Goal: Book appointment/travel/reservation

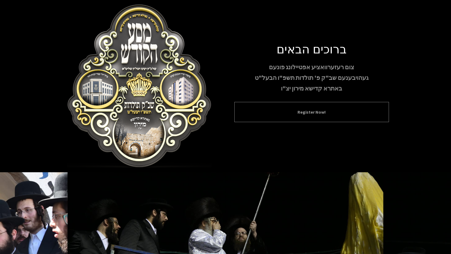
click at [296, 111] on button "Register Now!" at bounding box center [311, 112] width 141 height 7
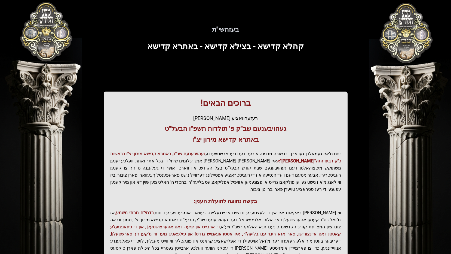
scroll to position [62, 0]
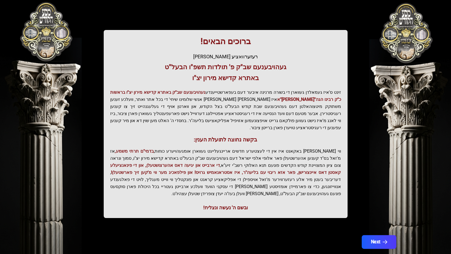
click at [379, 235] on button "Next" at bounding box center [379, 242] width 35 height 14
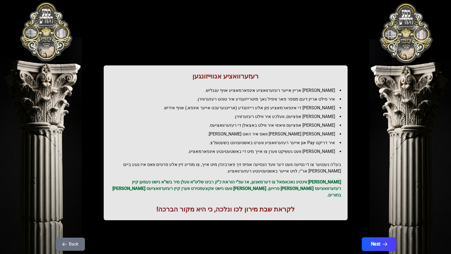
click at [377, 238] on button "Next" at bounding box center [379, 244] width 35 height 14
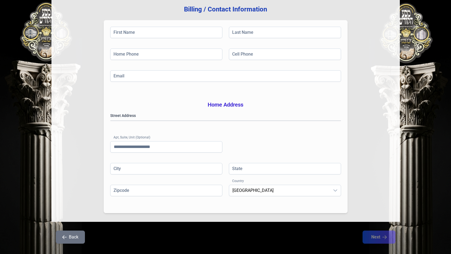
scroll to position [83, 0]
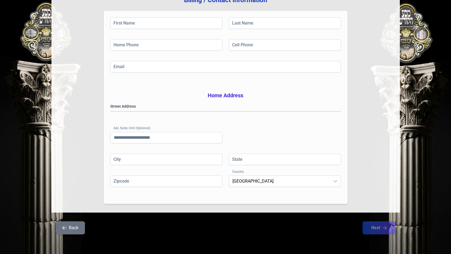
click at [76, 223] on button "Back" at bounding box center [70, 227] width 29 height 13
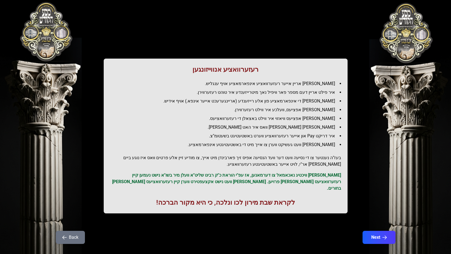
scroll to position [10, 0]
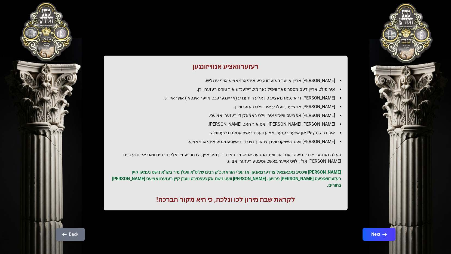
click at [64, 232] on icon "button" at bounding box center [64, 234] width 4 height 4
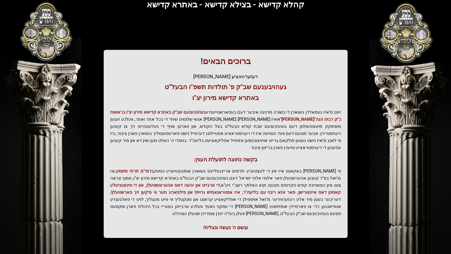
scroll to position [62, 0]
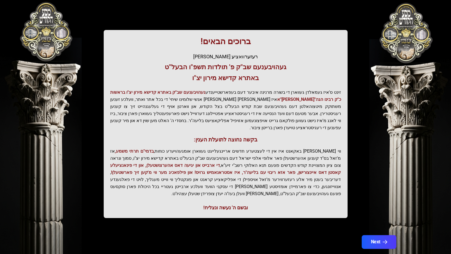
click at [370, 235] on button "Next" at bounding box center [379, 242] width 35 height 14
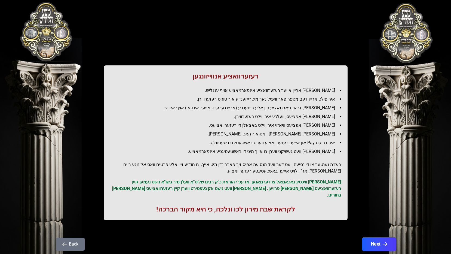
click at [376, 237] on button "Next" at bounding box center [379, 244] width 35 height 14
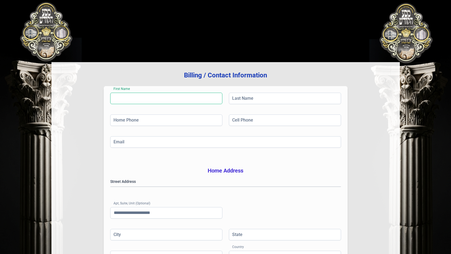
click at [141, 102] on input "First Name" at bounding box center [166, 98] width 112 height 11
type input "***"
click at [236, 101] on input "Last Name" at bounding box center [285, 98] width 112 height 11
type input "****"
drag, startPoint x: 259, startPoint y: 99, endPoint x: 206, endPoint y: 99, distance: 53.1
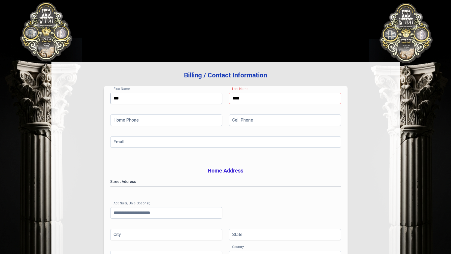
click at [206, 99] on div "First Name *** Last Name ****" at bounding box center [225, 104] width 231 height 22
click at [174, 121] on input "Home Phone" at bounding box center [166, 119] width 112 height 11
click at [295, 124] on input "Cell Phone" at bounding box center [285, 119] width 112 height 11
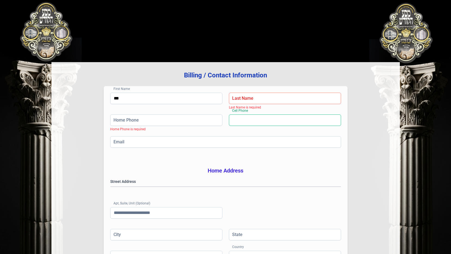
type input "**********"
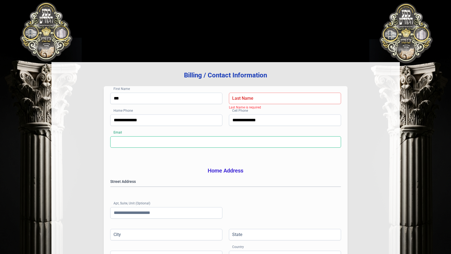
click at [180, 139] on input "Email" at bounding box center [225, 141] width 231 height 11
type input "**********"
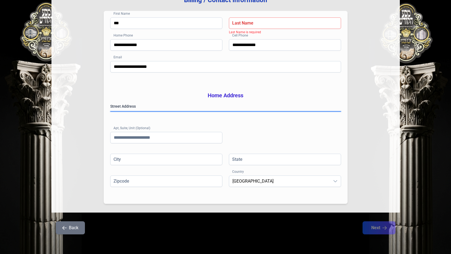
click at [111, 111] on gmp-place-autocomplete at bounding box center [111, 111] width 0 height 0
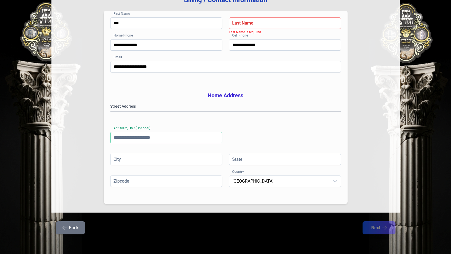
click at [122, 138] on input "Apt, Suite, Unit (Optional)" at bounding box center [166, 137] width 112 height 11
click at [134, 162] on input "City" at bounding box center [166, 159] width 112 height 11
click at [123, 177] on input "Zipcode" at bounding box center [166, 180] width 112 height 11
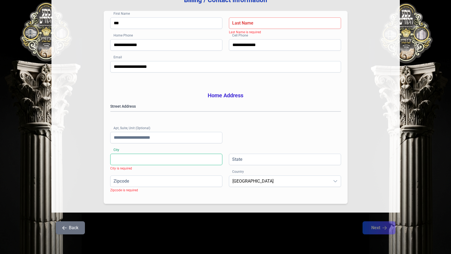
click at [123, 154] on input "City" at bounding box center [166, 159] width 112 height 11
click at [135, 139] on input "Apt, Suite, Unit (Optional)" at bounding box center [166, 137] width 112 height 11
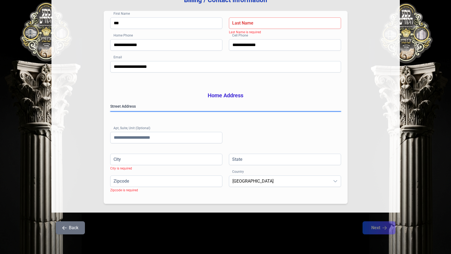
click at [111, 111] on gmp-place-autocomplete at bounding box center [111, 111] width 0 height 0
click at [255, 188] on div "Zipcode Zipcode is required Country [GEOGRAPHIC_DATA]" at bounding box center [225, 186] width 231 height 22
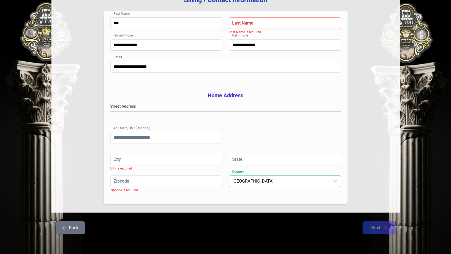
click at [255, 180] on span "[GEOGRAPHIC_DATA]" at bounding box center [279, 181] width 101 height 11
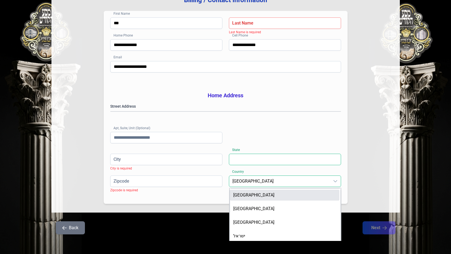
click at [255, 158] on input "State" at bounding box center [285, 159] width 112 height 11
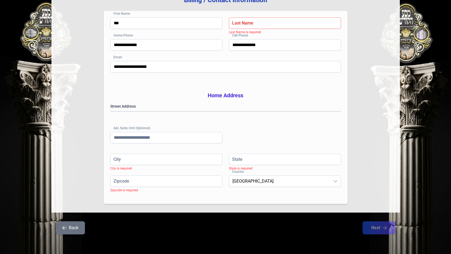
click at [67, 228] on button "Back" at bounding box center [70, 227] width 29 height 13
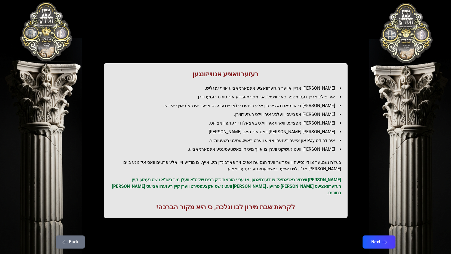
scroll to position [0, 0]
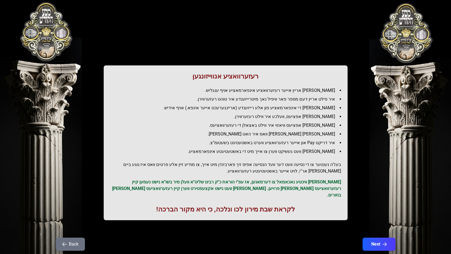
click at [63, 242] on icon "button" at bounding box center [64, 244] width 4 height 4
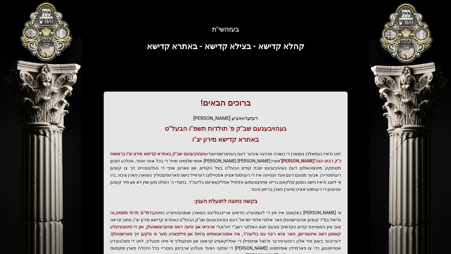
scroll to position [62, 0]
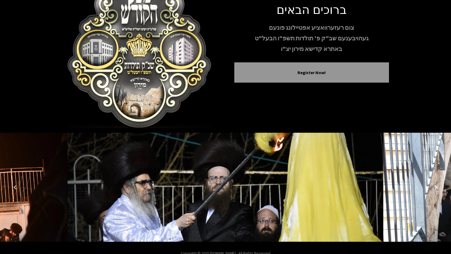
scroll to position [50, 0]
